Goal: Use online tool/utility: Utilize a website feature to perform a specific function

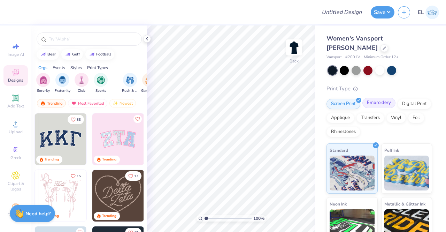
click at [385, 102] on div "Embroidery" at bounding box center [378, 103] width 33 height 10
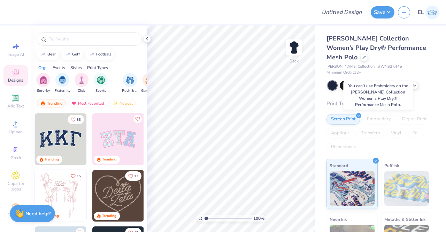
click at [372, 119] on div "Embroidery" at bounding box center [378, 119] width 33 height 10
